Goal: Obtain resource: Obtain resource

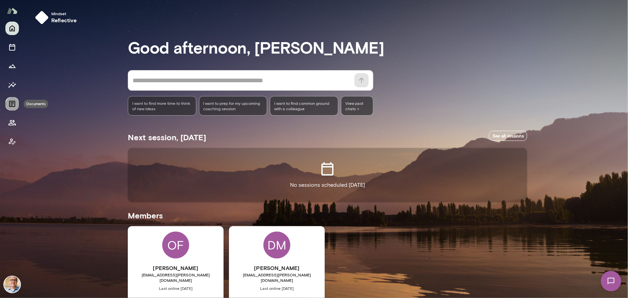
click at [10, 105] on icon "Documents" at bounding box center [12, 104] width 8 height 8
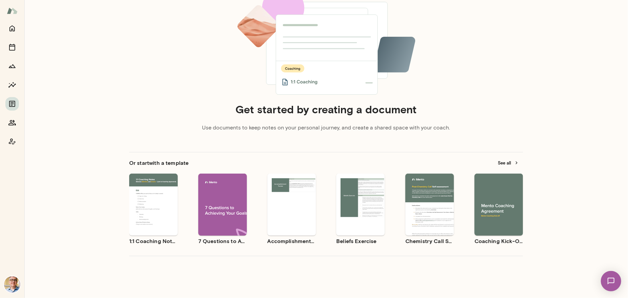
scroll to position [70, 0]
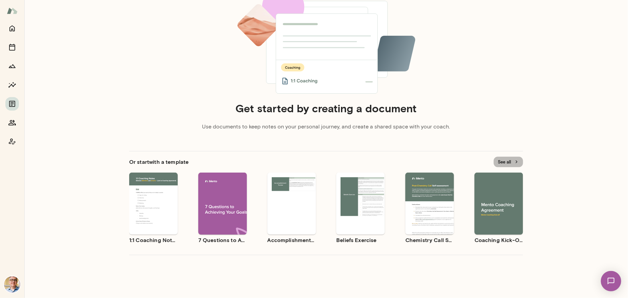
click at [503, 161] on button "See all" at bounding box center [508, 162] width 29 height 10
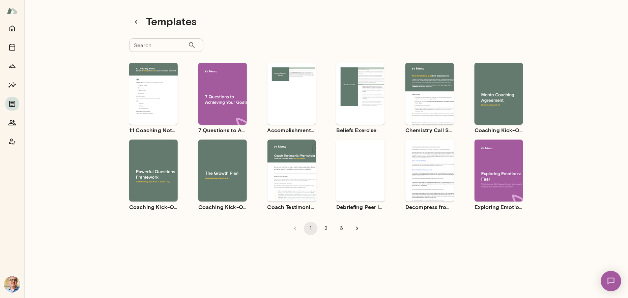
click at [326, 228] on button "2" at bounding box center [325, 228] width 13 height 13
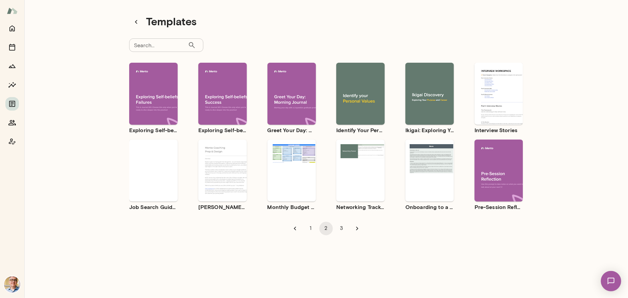
click at [337, 228] on button "3" at bounding box center [341, 228] width 13 height 13
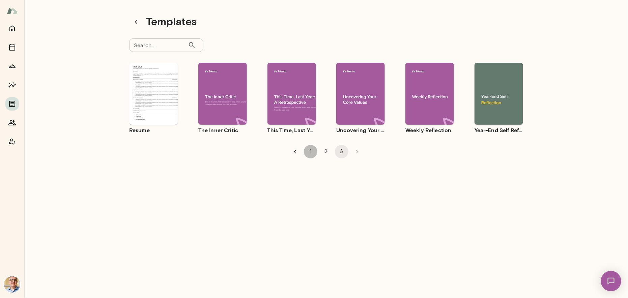
click at [307, 151] on button "1" at bounding box center [310, 151] width 13 height 13
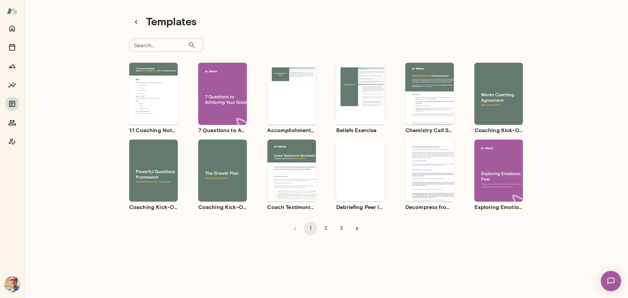
click at [489, 114] on div "Use template Preview" at bounding box center [499, 94] width 49 height 62
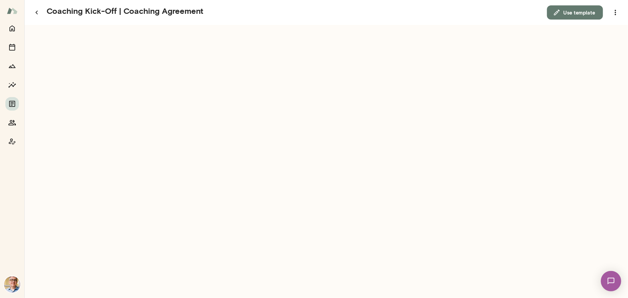
click at [570, 12] on button "Use template" at bounding box center [575, 12] width 56 height 14
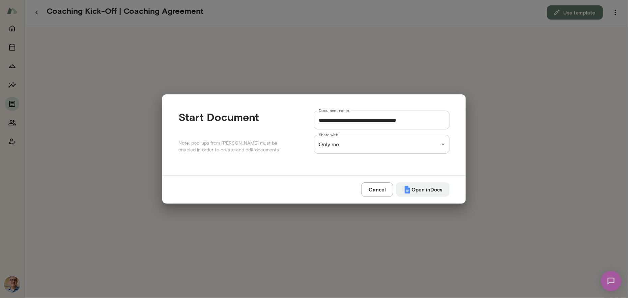
click at [441, 0] on div "**********" at bounding box center [314, 0] width 628 height 0
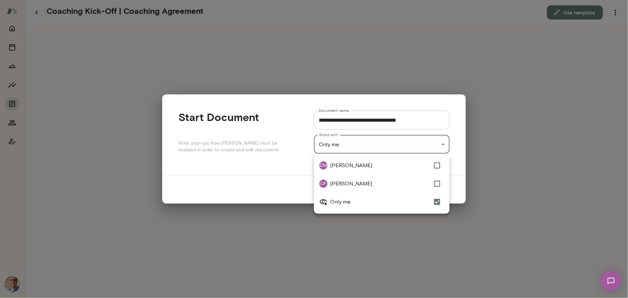
click at [441, 143] on div at bounding box center [314, 149] width 628 height 298
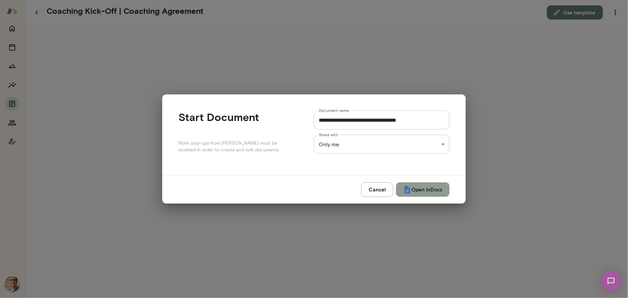
click at [425, 189] on button "Open in Docs" at bounding box center [423, 189] width 54 height 14
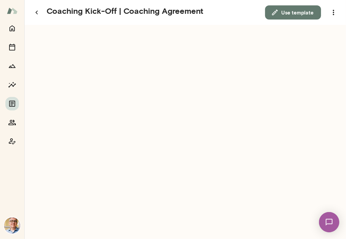
click at [284, 11] on button "Use template" at bounding box center [293, 12] width 56 height 14
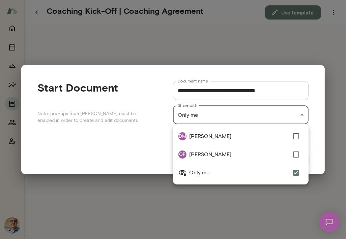
click at [230, 0] on div "**********" at bounding box center [173, 0] width 346 height 0
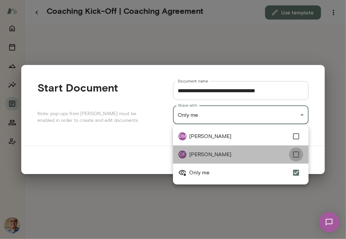
type input "**********"
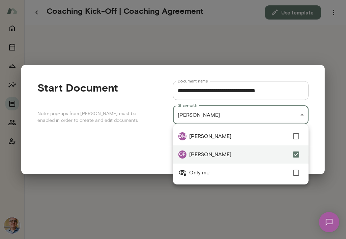
click at [96, 152] on div at bounding box center [173, 119] width 346 height 239
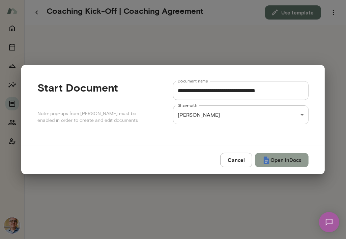
click at [282, 160] on button "Open in Docs" at bounding box center [282, 160] width 54 height 14
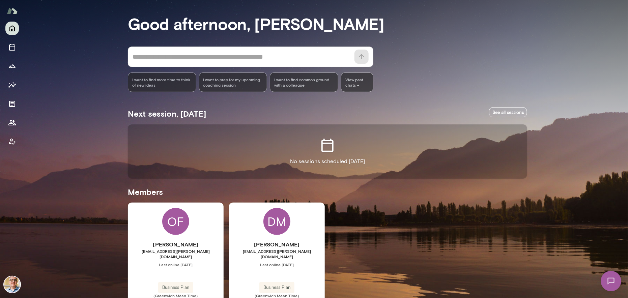
scroll to position [51, 0]
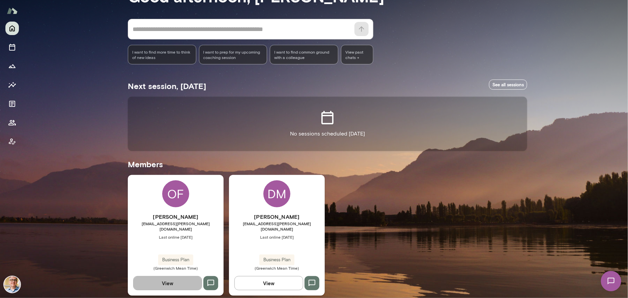
click at [166, 277] on button "View" at bounding box center [167, 283] width 69 height 14
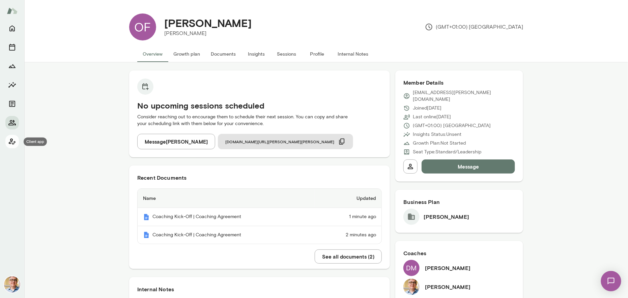
click at [11, 141] on icon "Client app" at bounding box center [12, 142] width 7 height 6
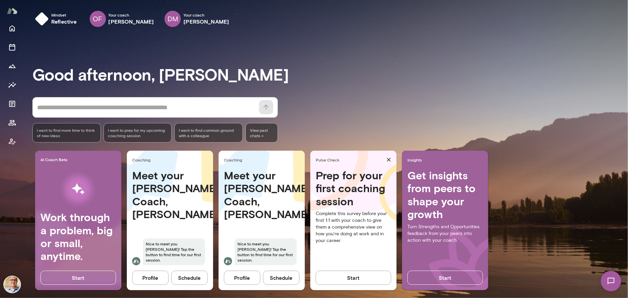
click at [165, 212] on div "Meet your Mento Coach, Olivia Nice to meet you Scott! Tap the button to find ti…" at bounding box center [170, 221] width 86 height 105
click at [142, 276] on button "Profile" at bounding box center [150, 278] width 36 height 14
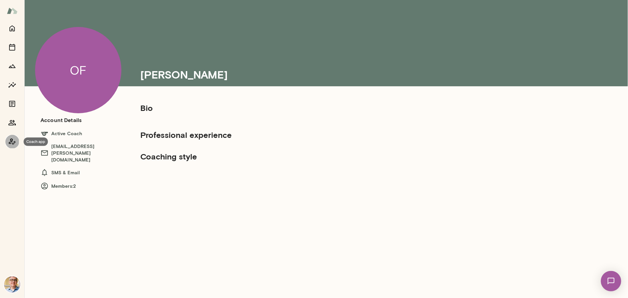
click at [10, 139] on icon "Coach app" at bounding box center [12, 142] width 7 height 6
